Goal: Find specific page/section: Find specific page/section

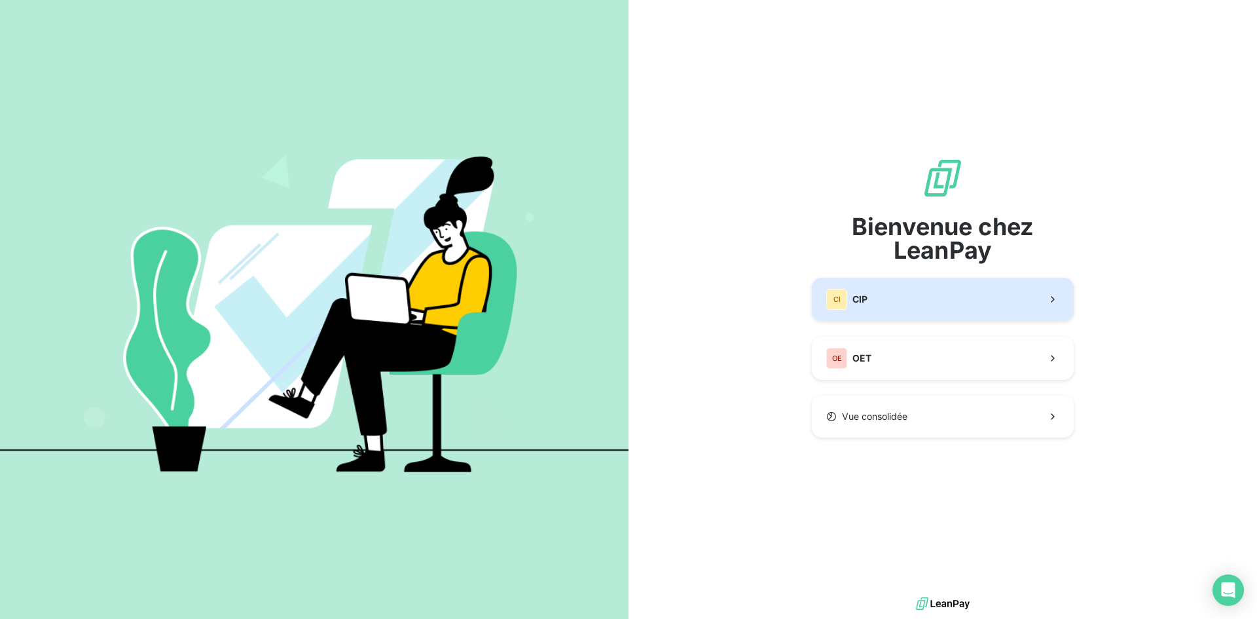
click at [912, 308] on button "CI CIP" at bounding box center [943, 299] width 262 height 43
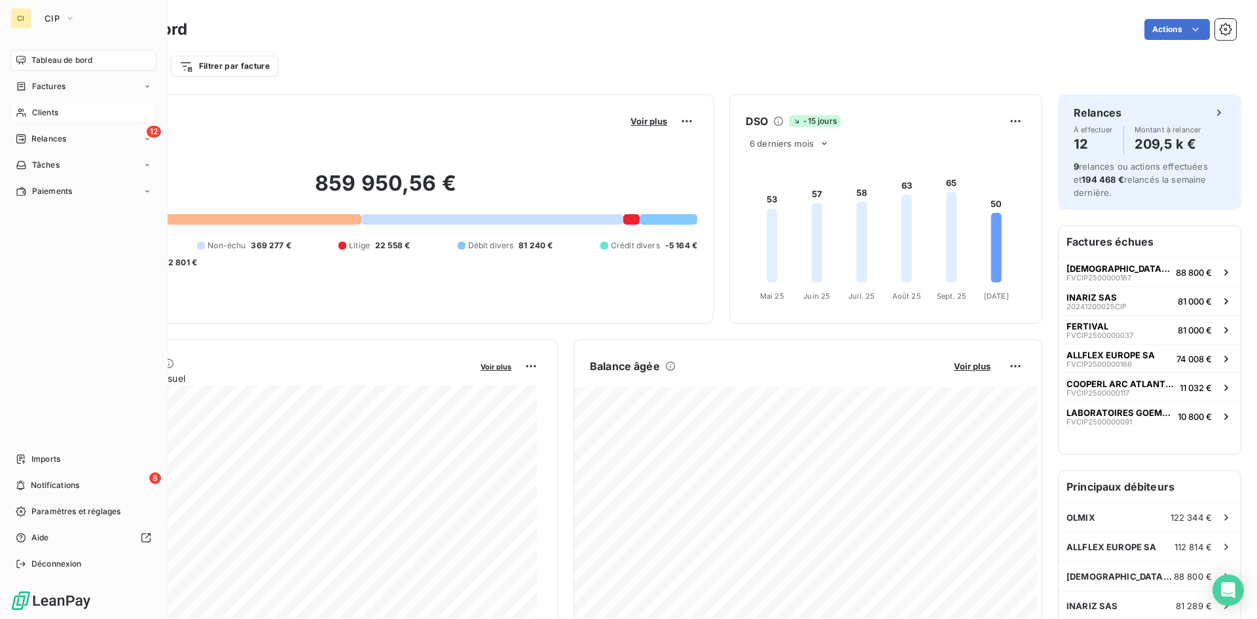
click at [37, 115] on span "Clients" at bounding box center [45, 113] width 26 height 12
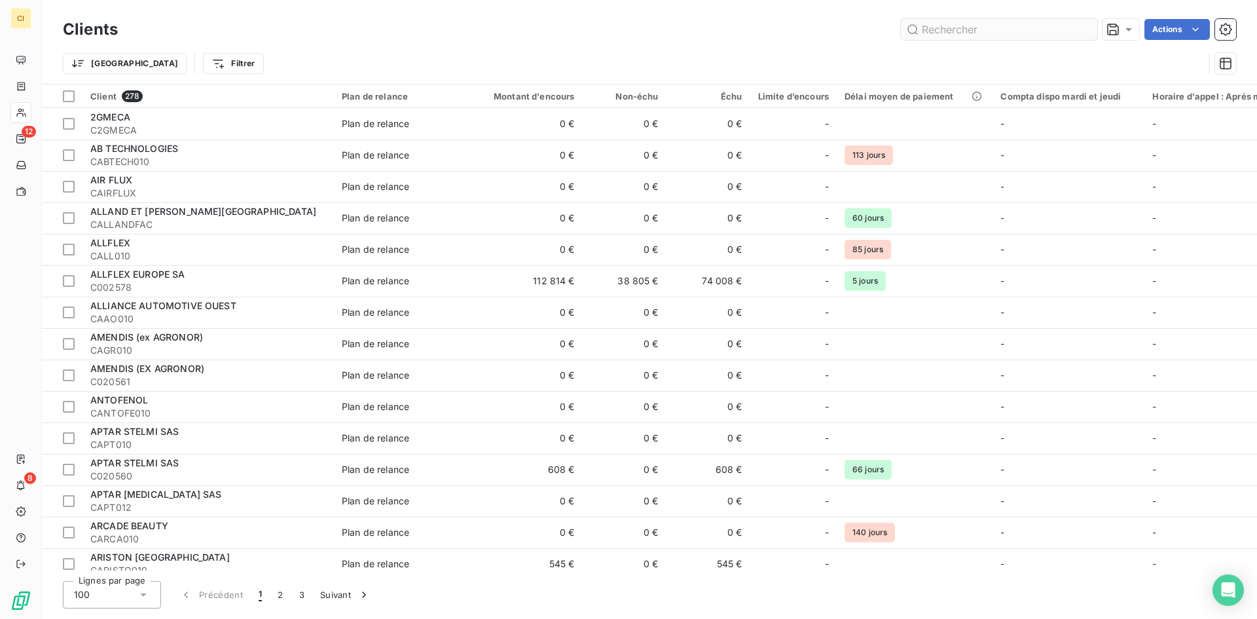
click at [974, 31] on input "text" at bounding box center [999, 29] width 196 height 21
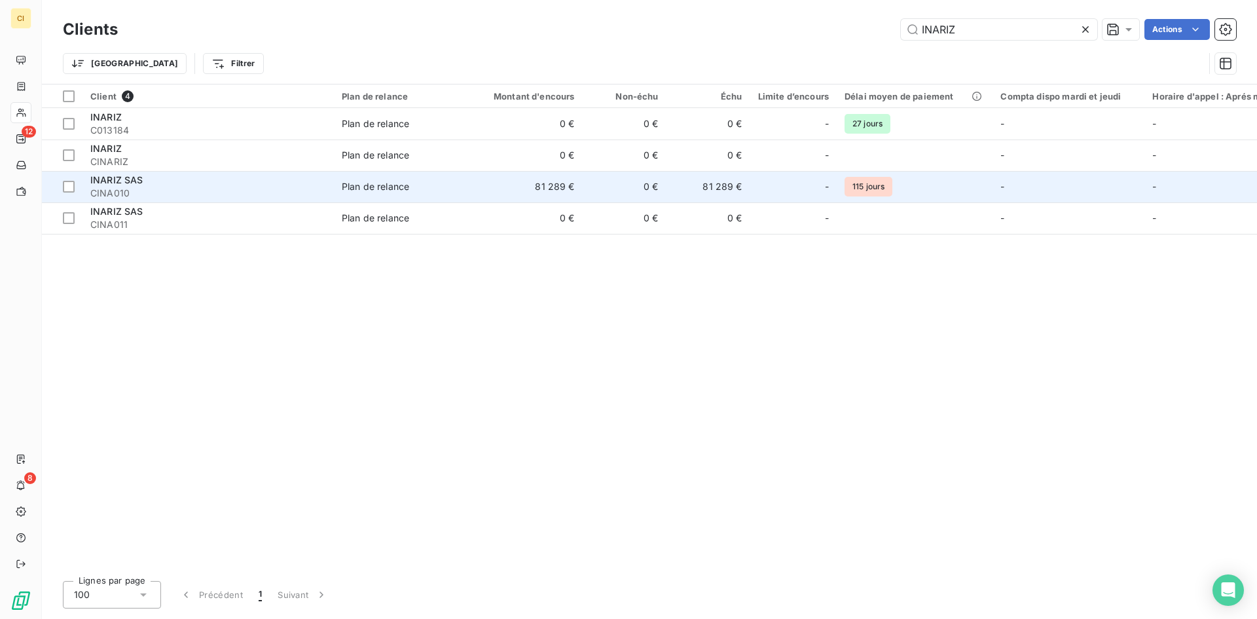
type input "INARIZ"
click at [319, 179] on div "INARIZ SAS" at bounding box center [208, 180] width 236 height 13
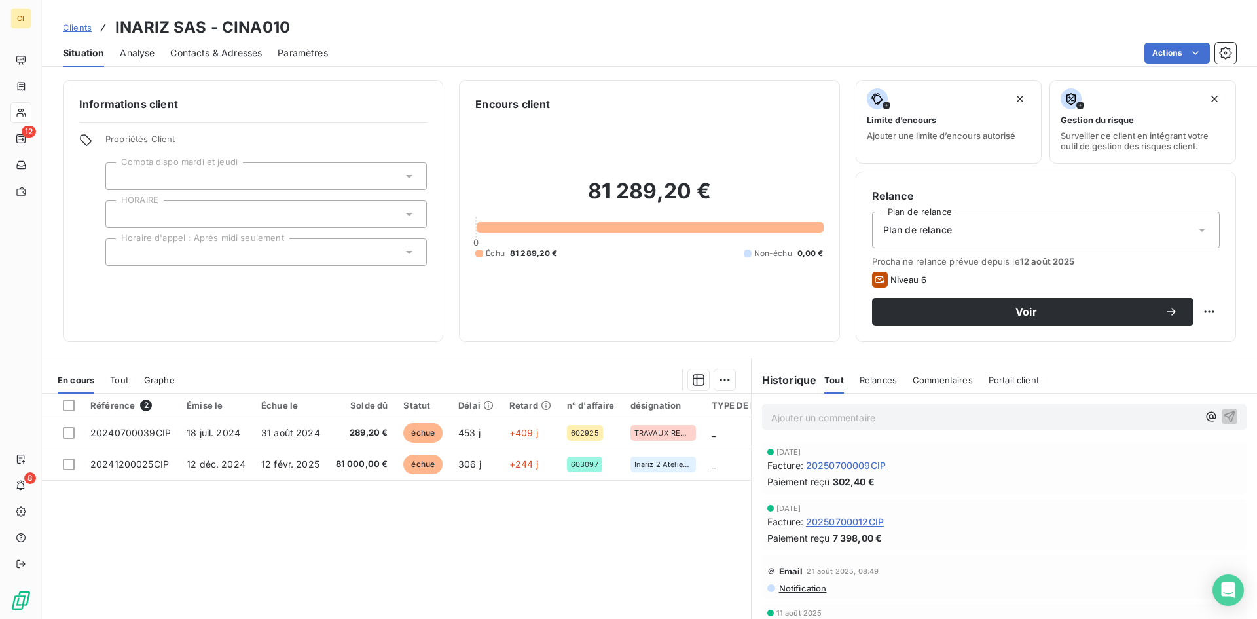
click at [230, 49] on span "Contacts & Adresses" at bounding box center [216, 52] width 92 height 13
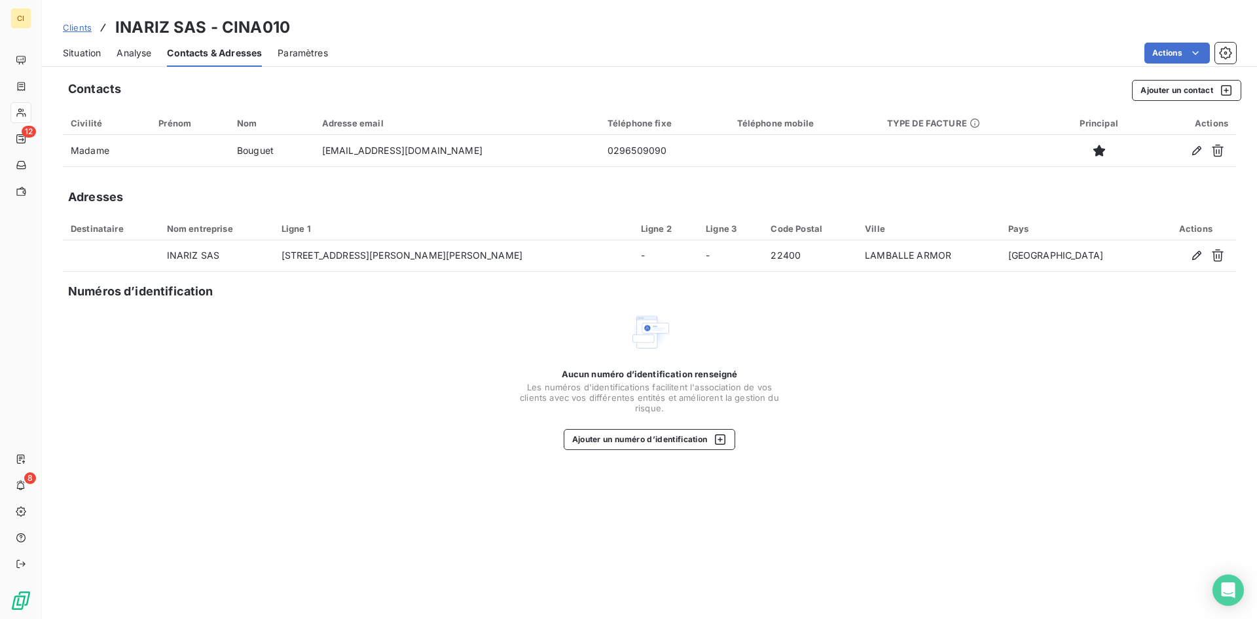
click at [73, 28] on span "Clients" at bounding box center [77, 27] width 29 height 10
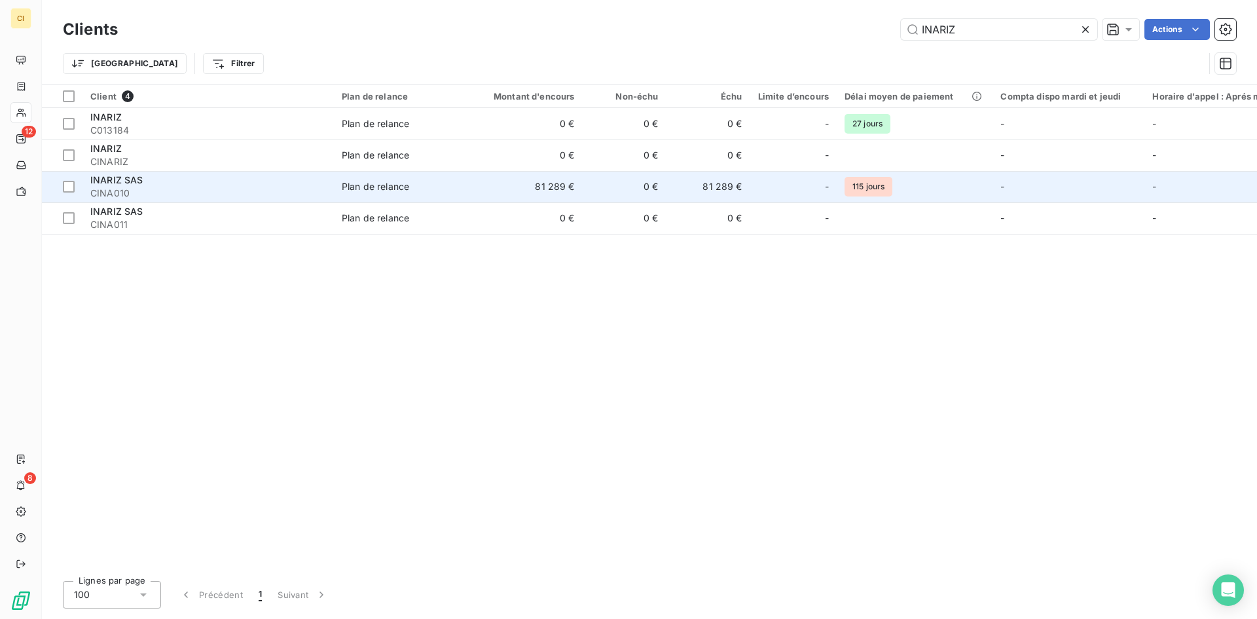
click at [416, 182] on span "Plan de relance" at bounding box center [402, 186] width 120 height 13
